Goal: Navigation & Orientation: Find specific page/section

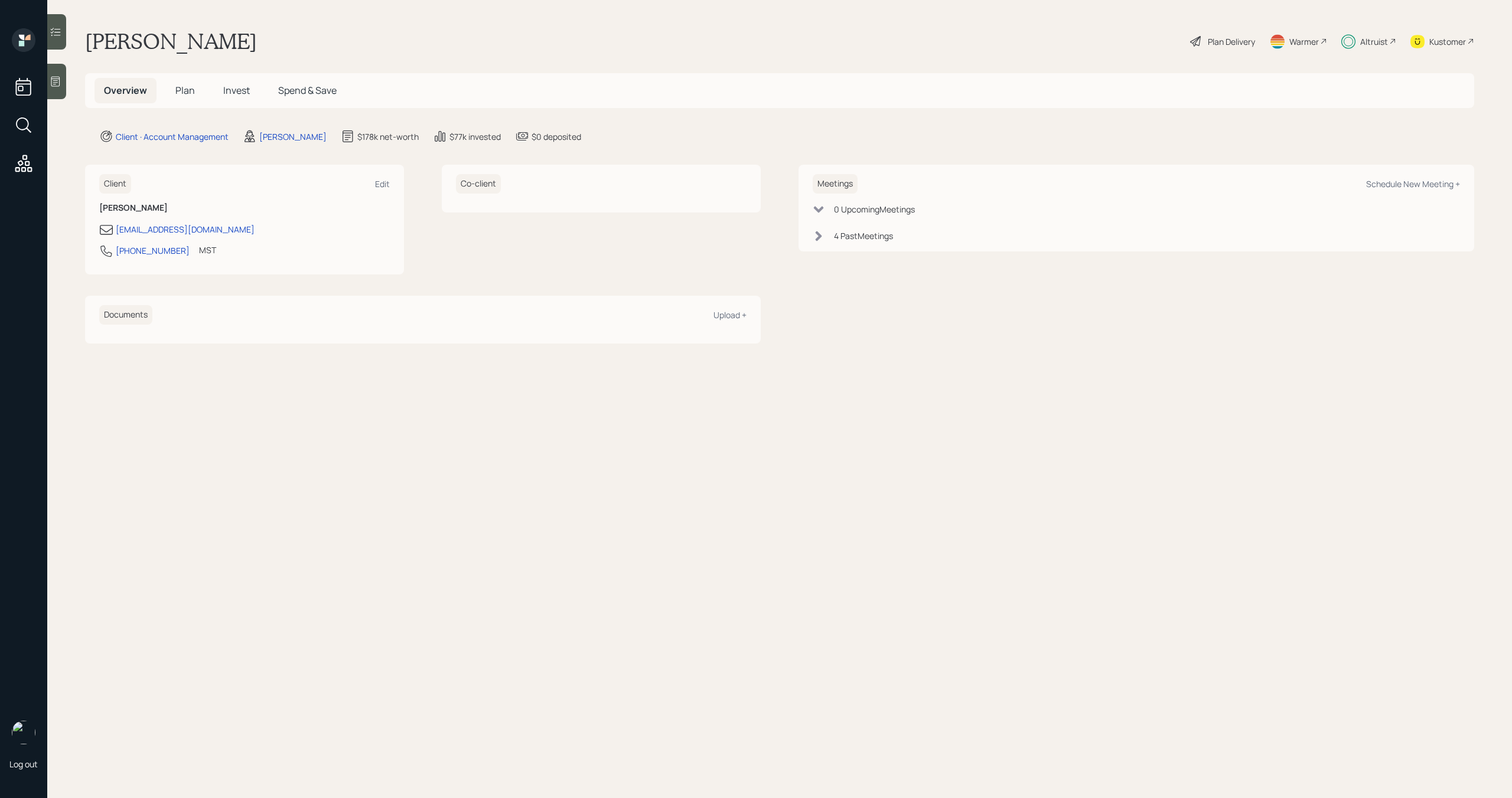
click at [1389, 40] on icon at bounding box center [1393, 41] width 7 height 7
